Goal: Find specific page/section: Find specific page/section

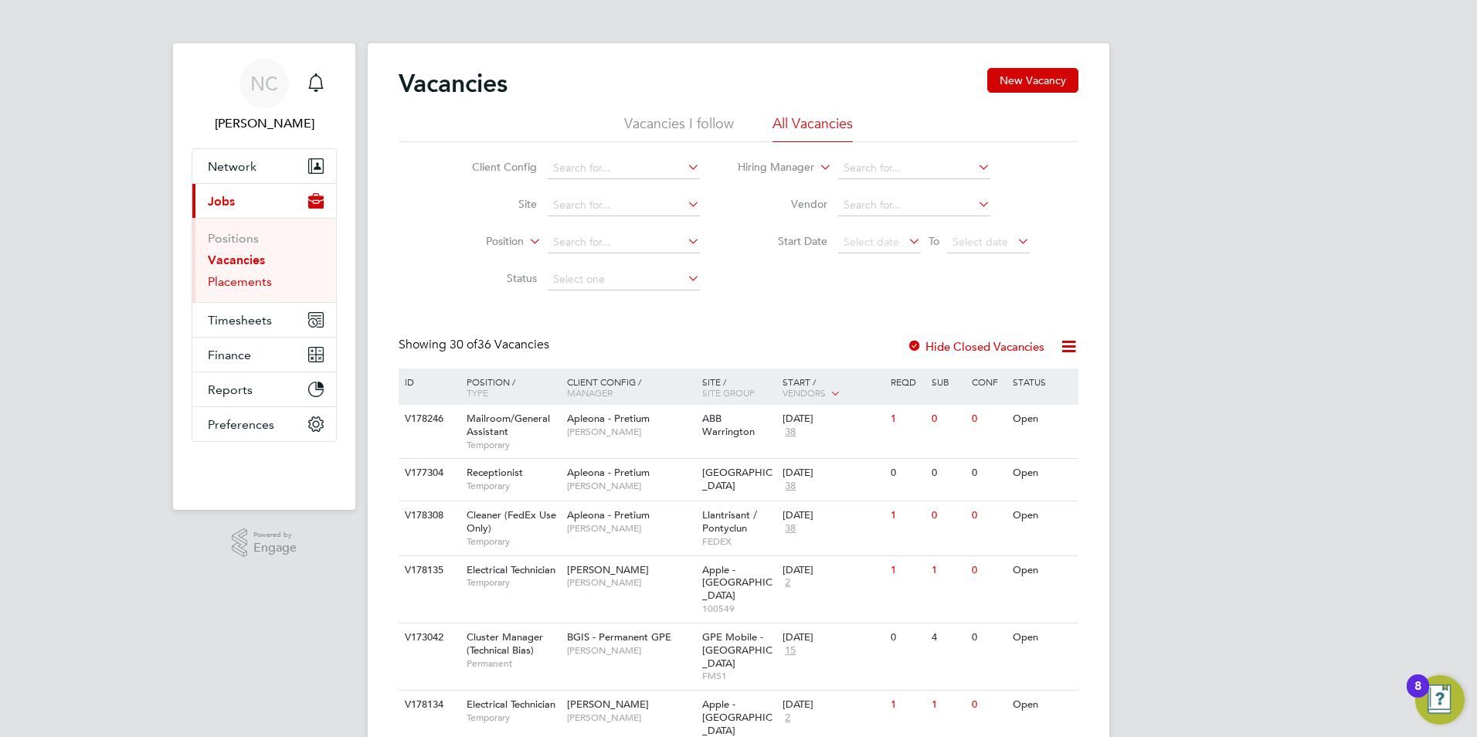
click at [239, 282] on link "Placements" at bounding box center [240, 281] width 64 height 15
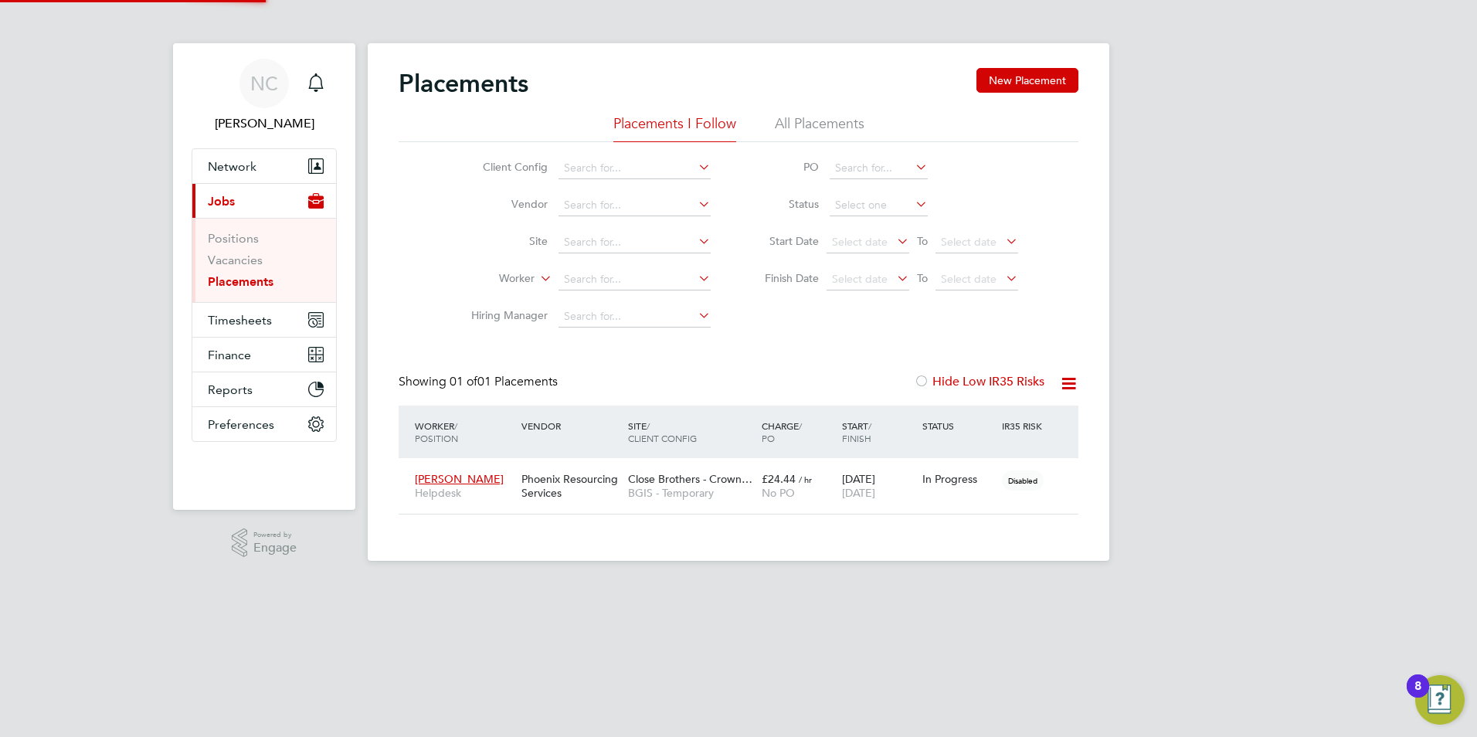
scroll to position [45, 134]
click at [434, 483] on span "[PERSON_NAME]" at bounding box center [459, 479] width 89 height 14
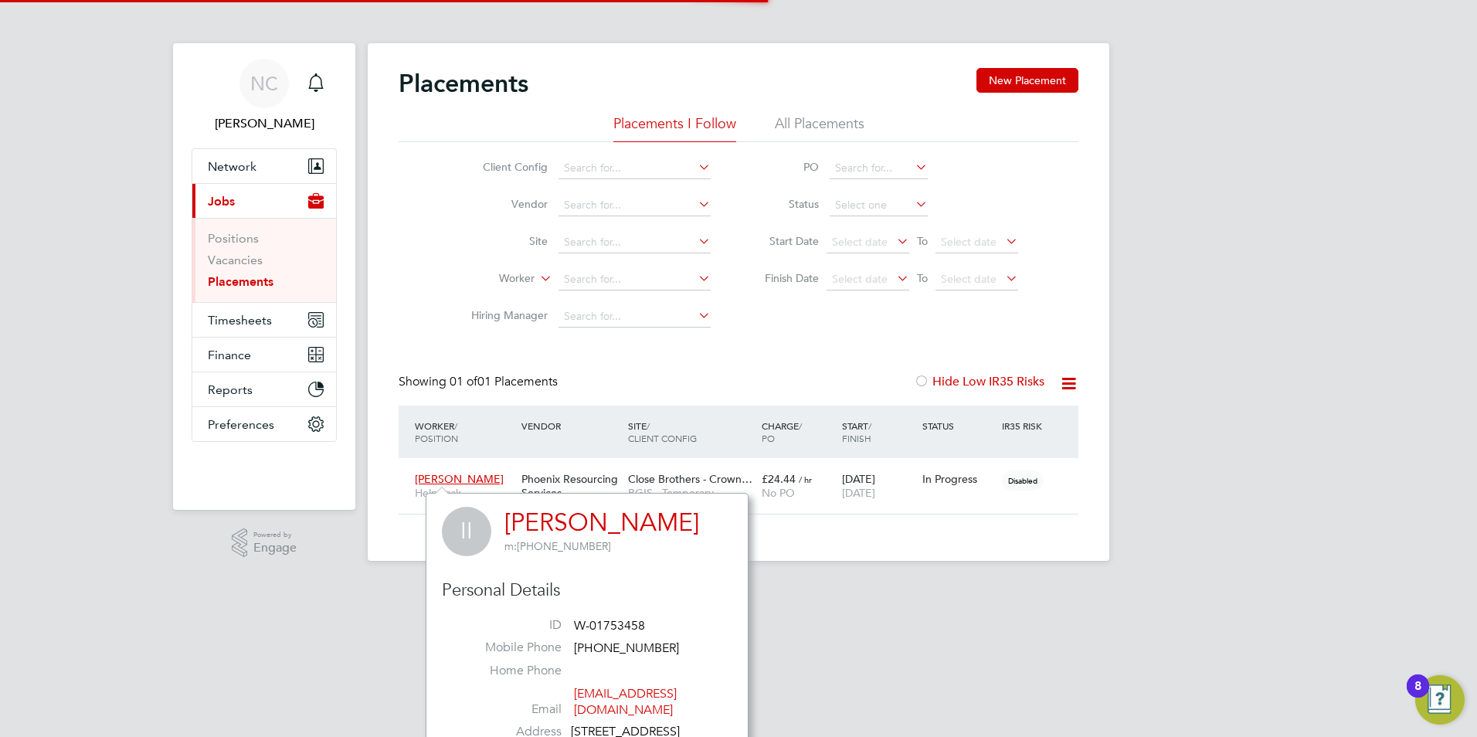
scroll to position [407, 323]
click at [459, 482] on span "[PERSON_NAME]" at bounding box center [459, 479] width 89 height 14
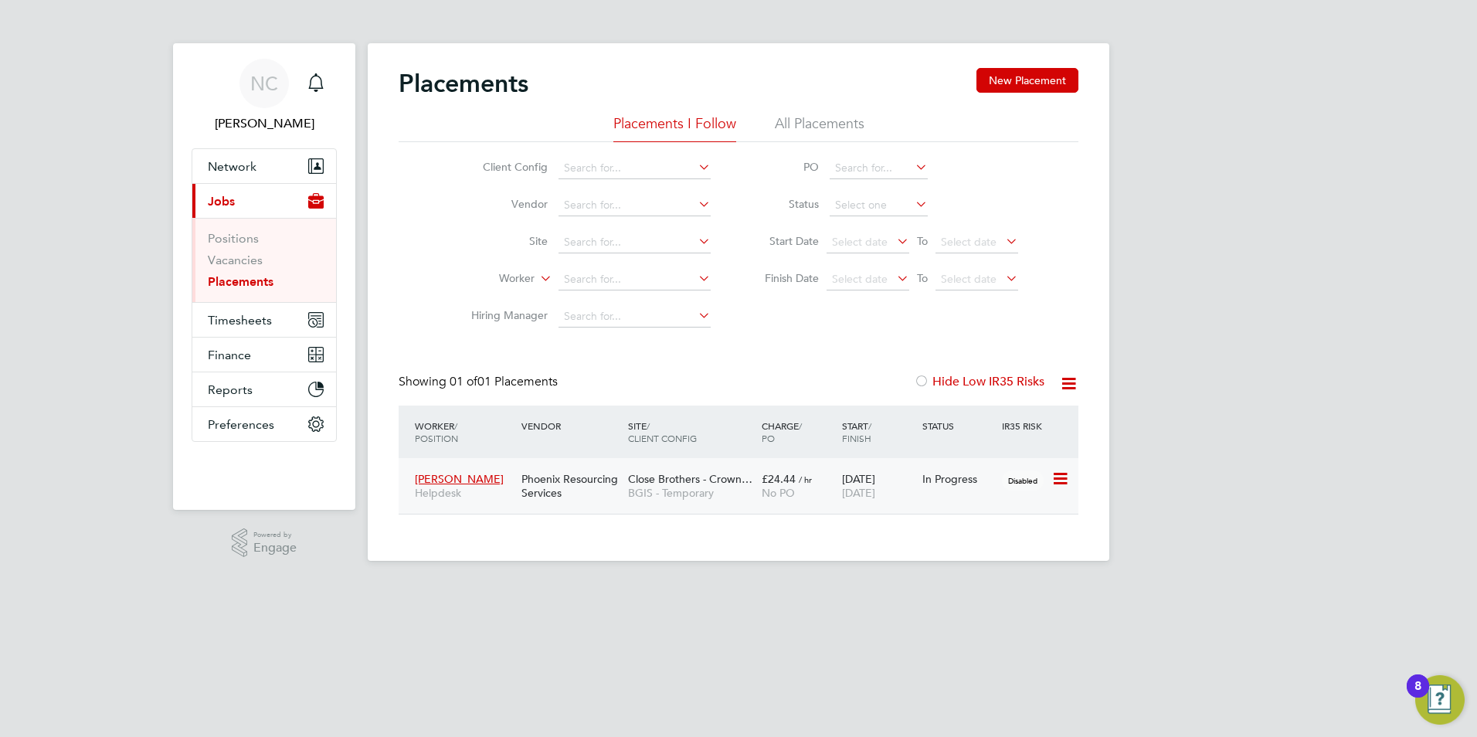
click at [534, 480] on div "Phoenix Resourcing Services" at bounding box center [570, 485] width 107 height 43
click at [814, 123] on li "All Placements" at bounding box center [820, 128] width 90 height 28
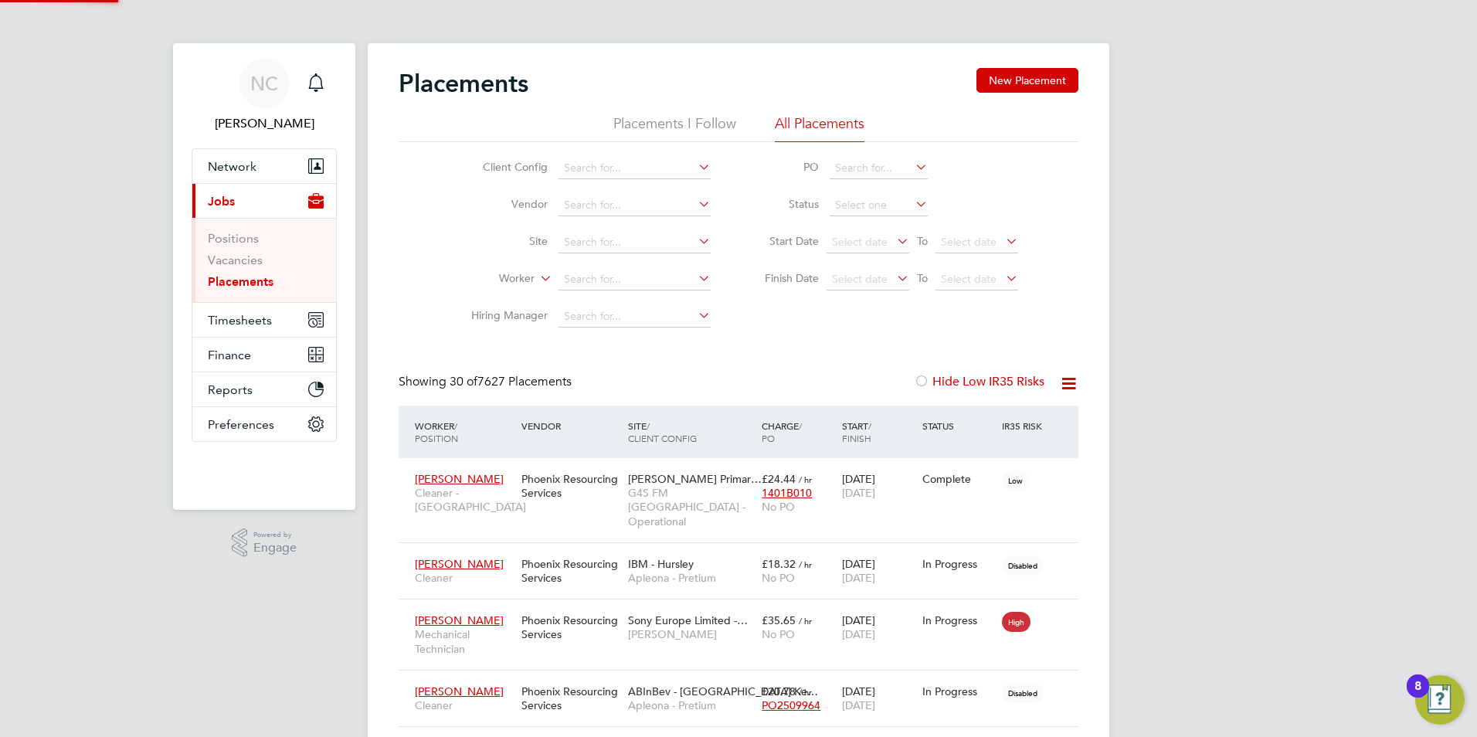
scroll to position [0, 0]
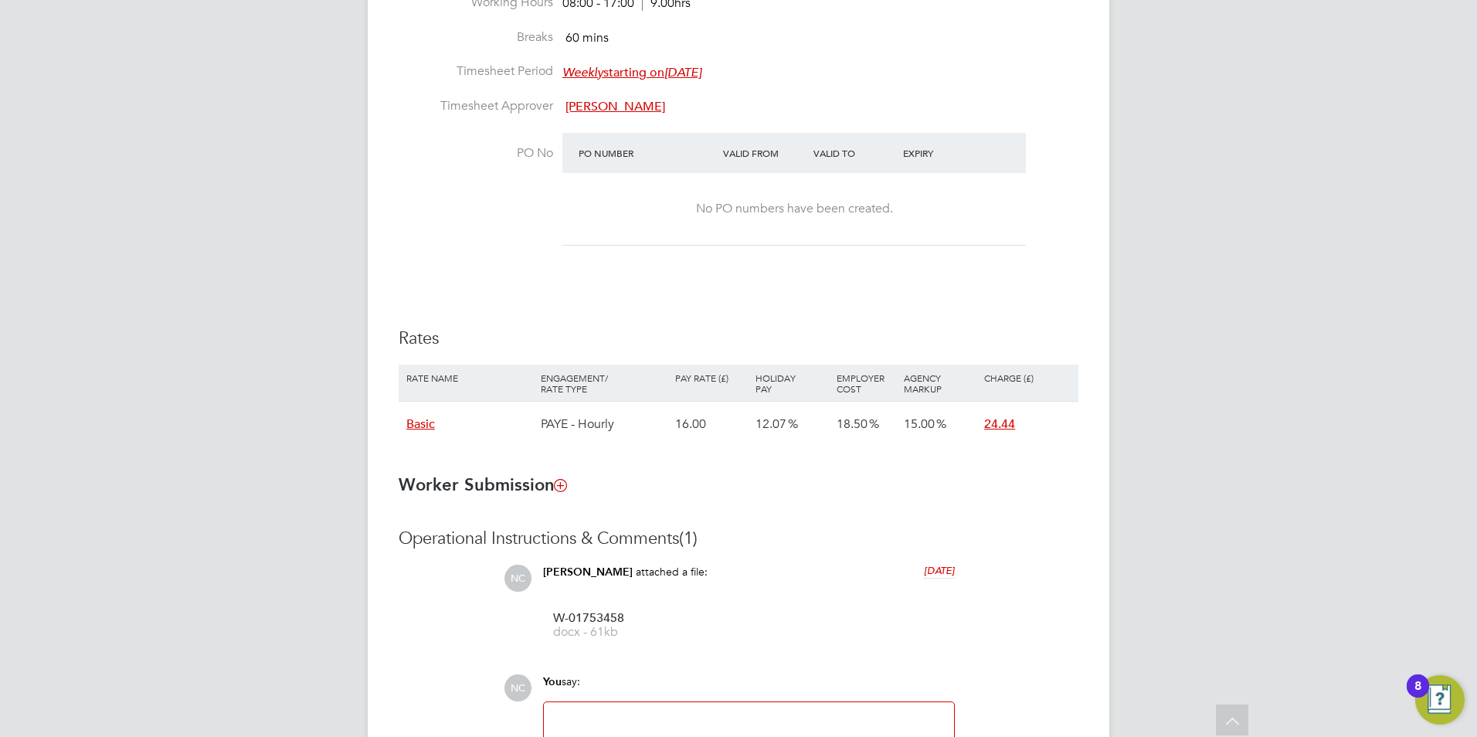
scroll to position [606, 0]
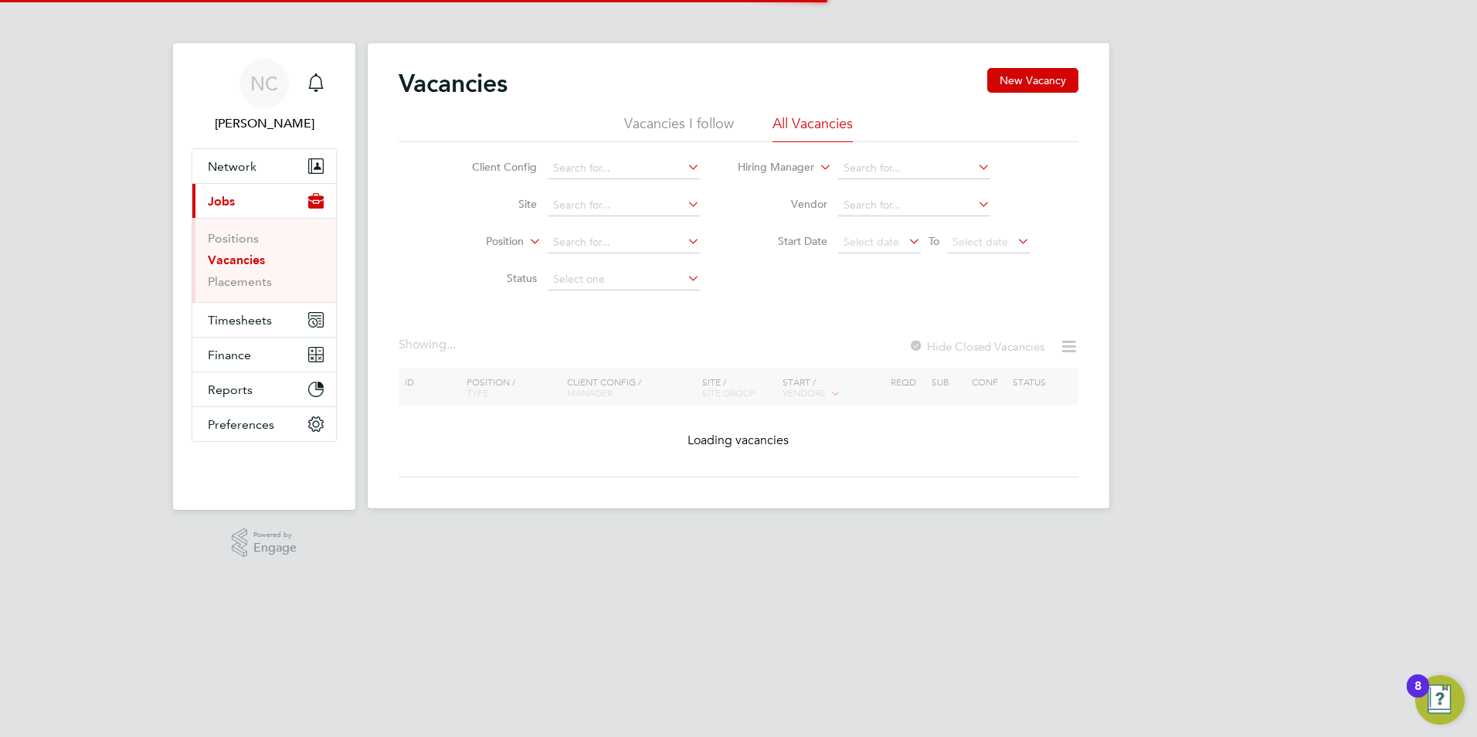
click at [220, 198] on span "Jobs" at bounding box center [221, 201] width 27 height 15
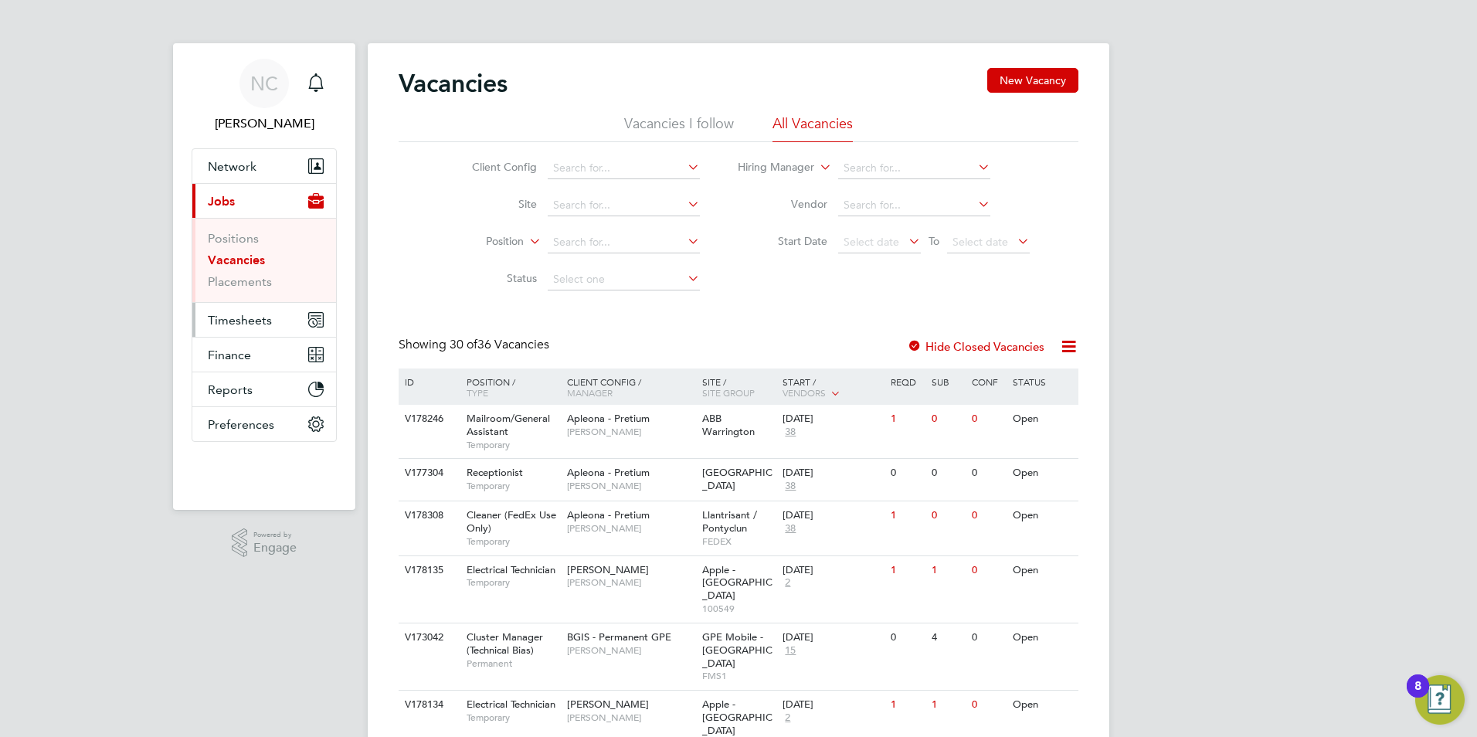
click at [246, 318] on span "Timesheets" at bounding box center [240, 320] width 64 height 15
click at [663, 114] on li "Vacancies I follow" at bounding box center [679, 128] width 110 height 28
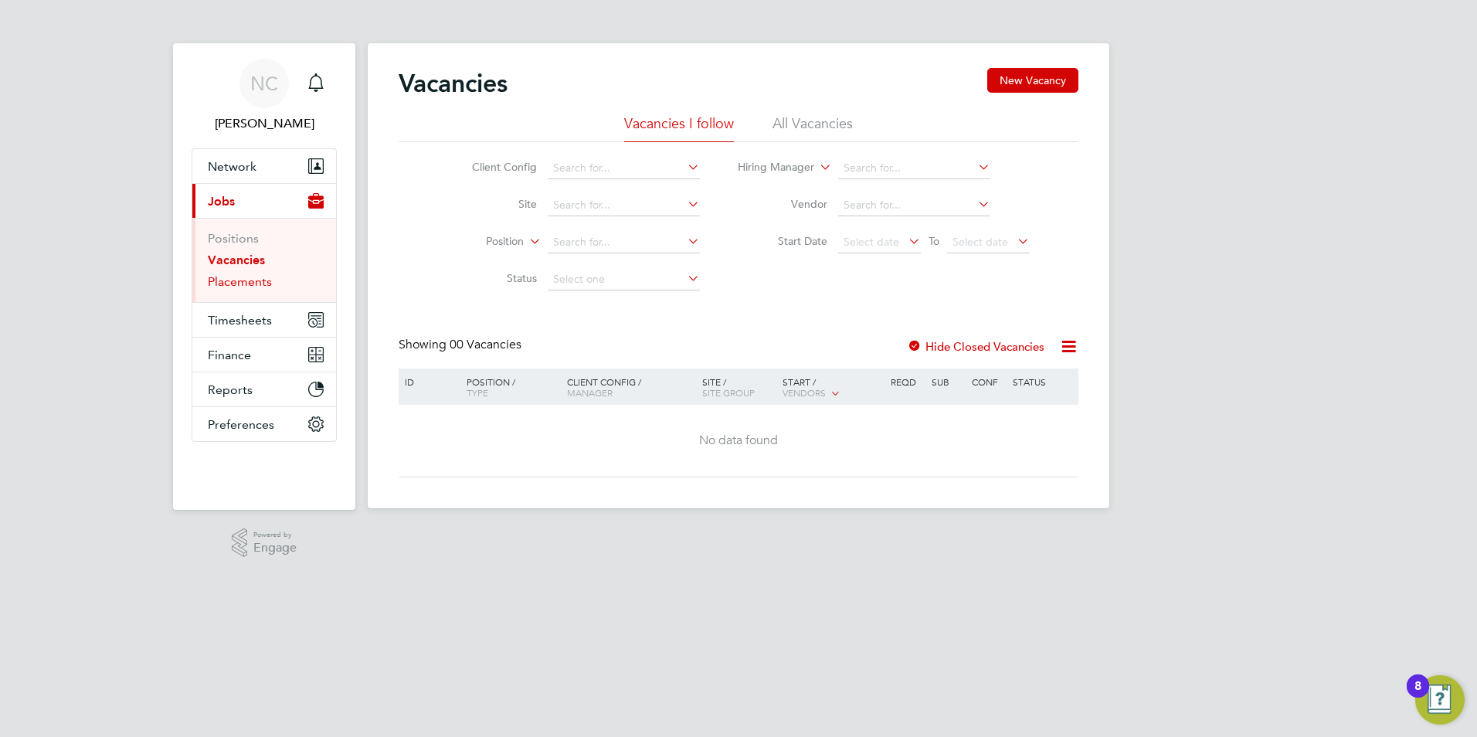
click at [232, 284] on link "Placements" at bounding box center [240, 281] width 64 height 15
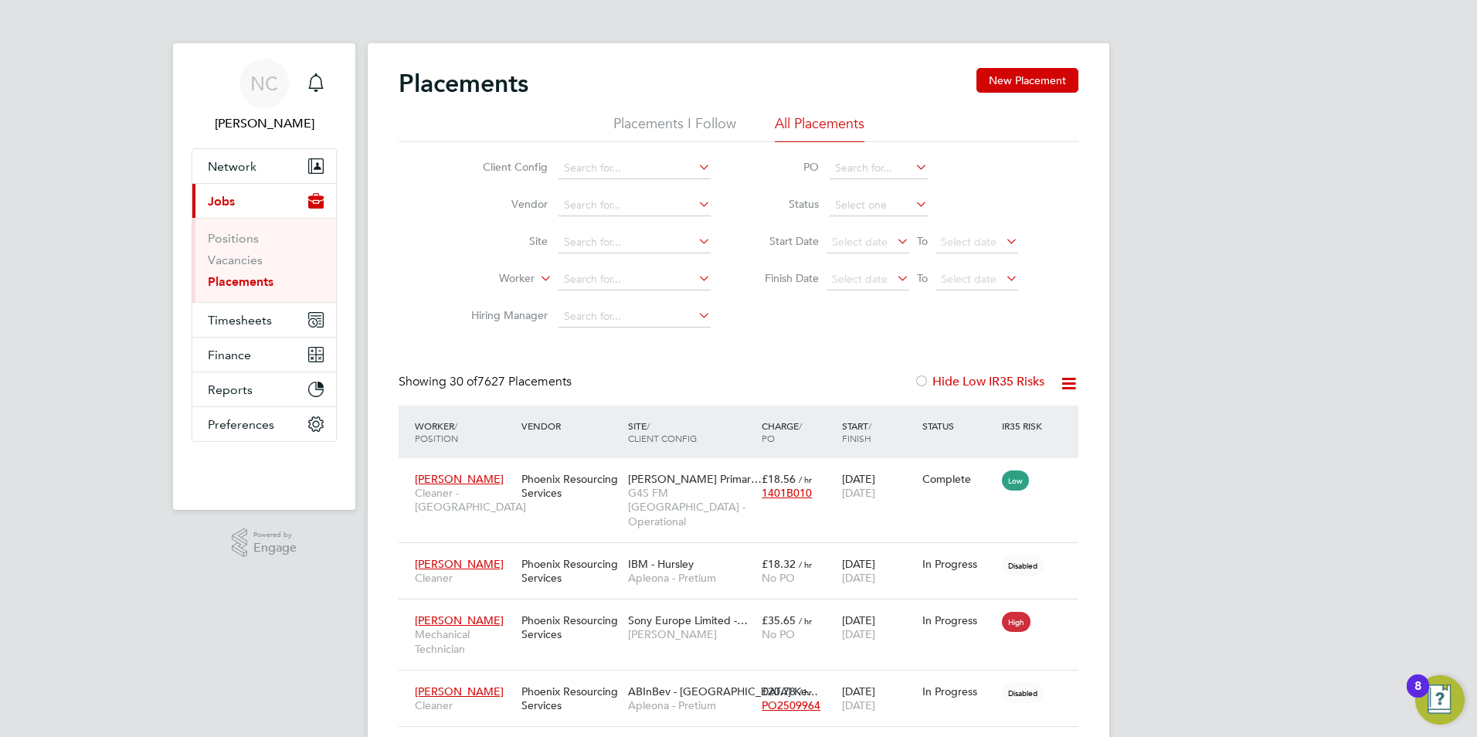
click at [688, 120] on li "Placements I Follow" at bounding box center [674, 128] width 123 height 28
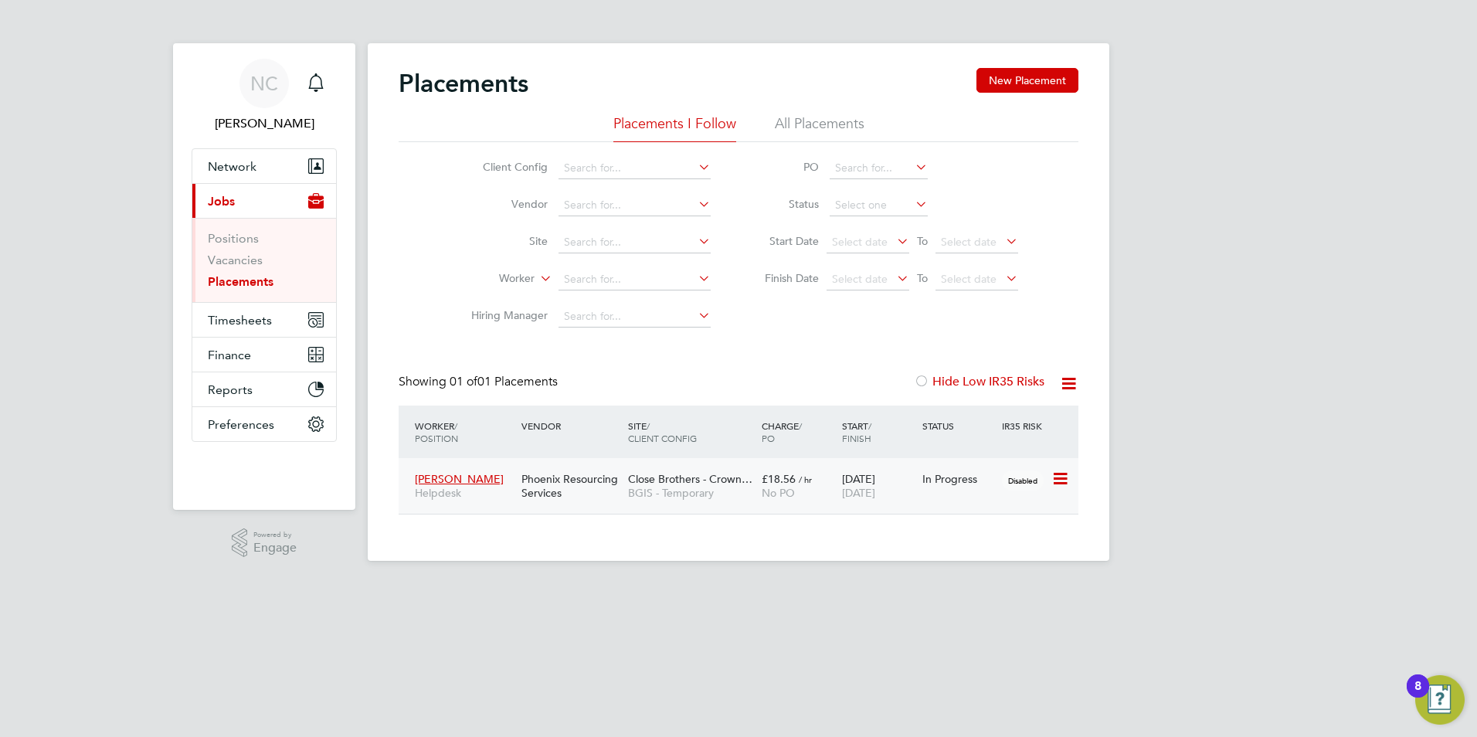
click at [466, 476] on span "[PERSON_NAME]" at bounding box center [459, 479] width 89 height 14
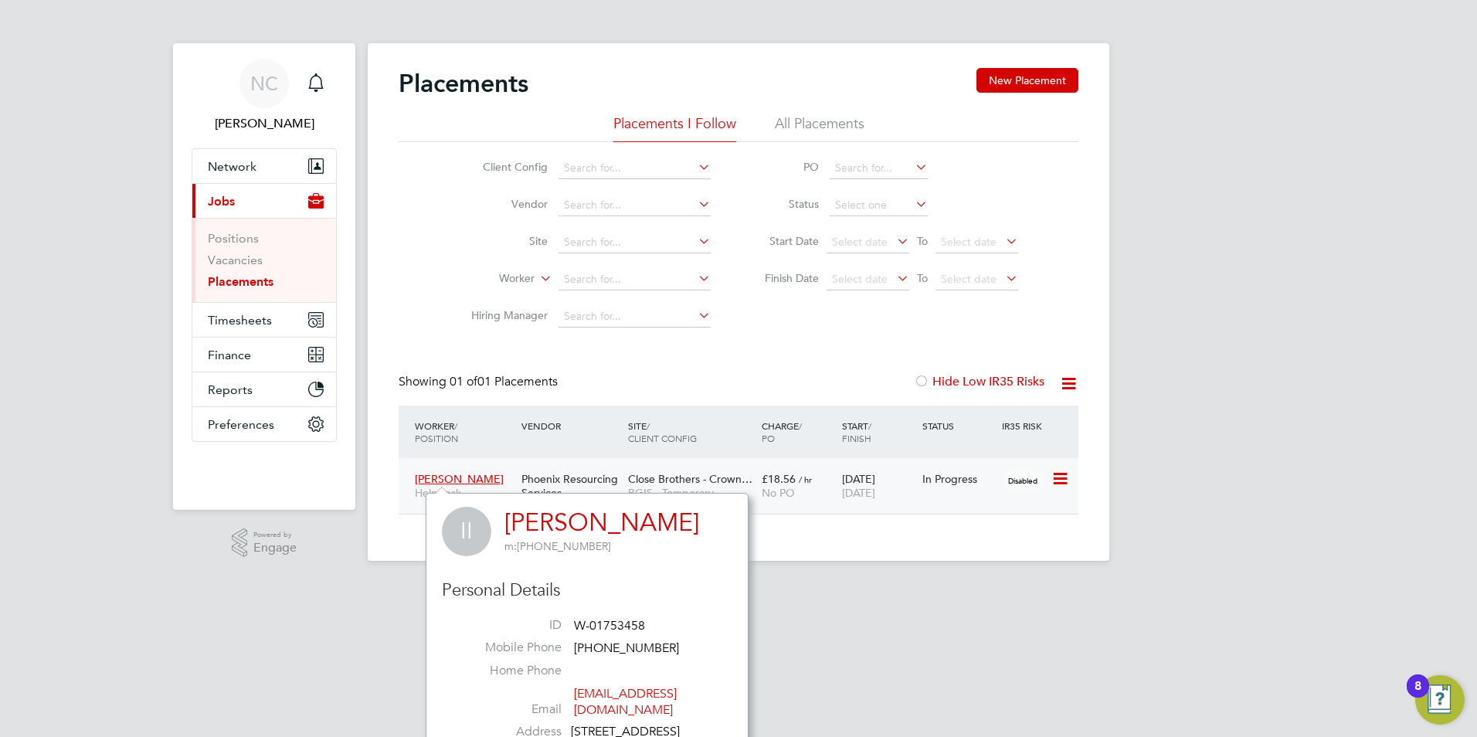
click at [813, 473] on div "£18.56 / hr No PO" at bounding box center [798, 485] width 80 height 43
